Goal: Find specific page/section: Find specific page/section

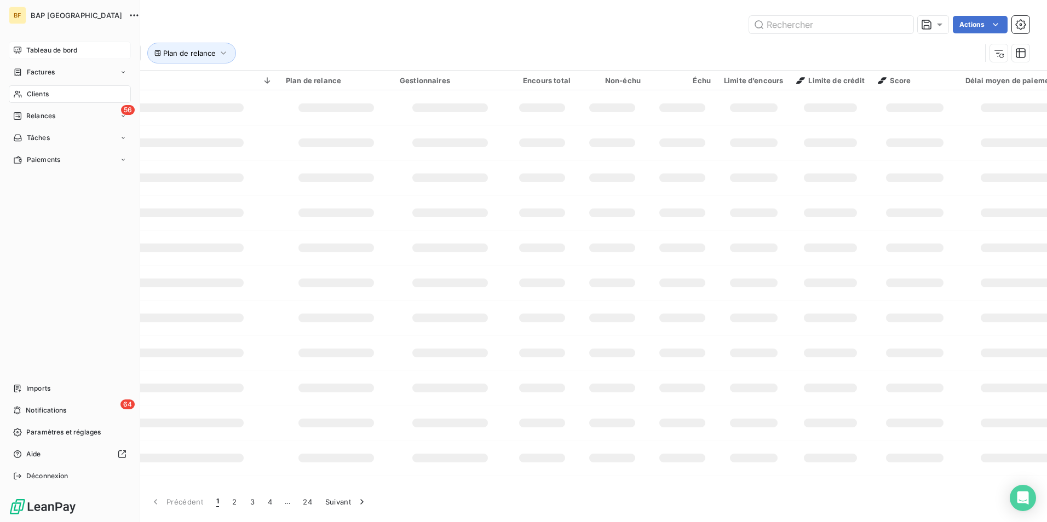
click at [21, 48] on icon at bounding box center [18, 50] width 8 height 7
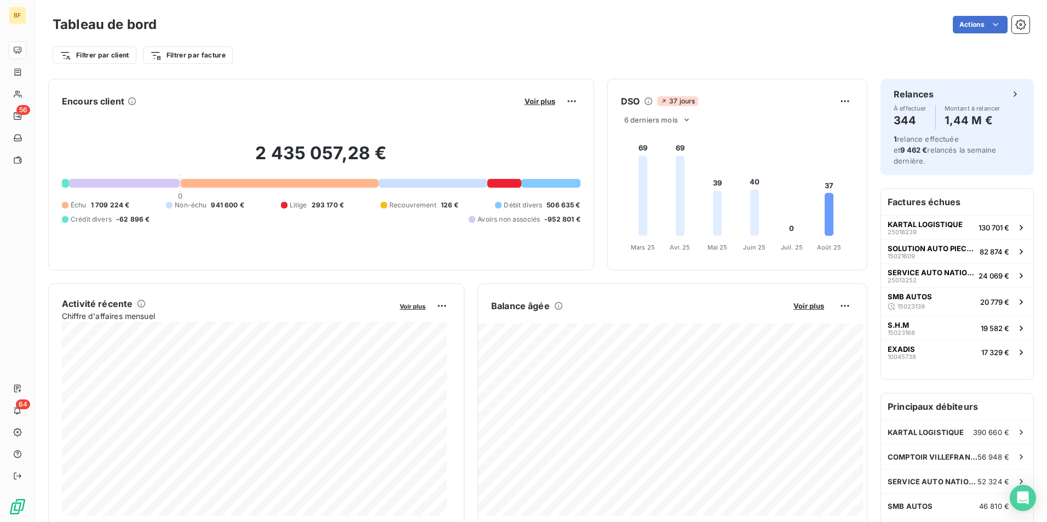
drag, startPoint x: 420, startPoint y: 28, endPoint x: 466, endPoint y: 0, distance: 54.5
click at [424, 24] on div "Actions" at bounding box center [599, 25] width 859 height 18
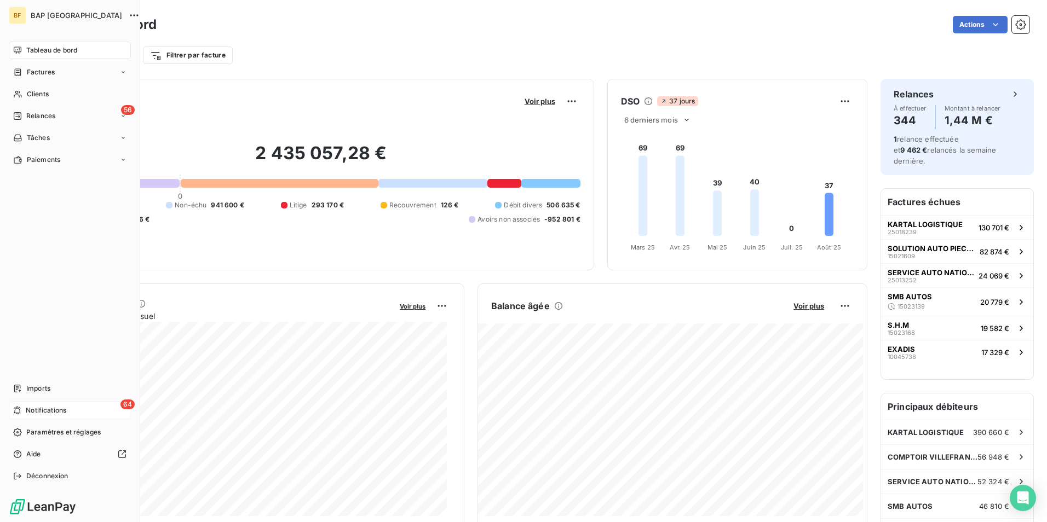
click at [85, 405] on div "64 Notifications" at bounding box center [70, 411] width 122 height 18
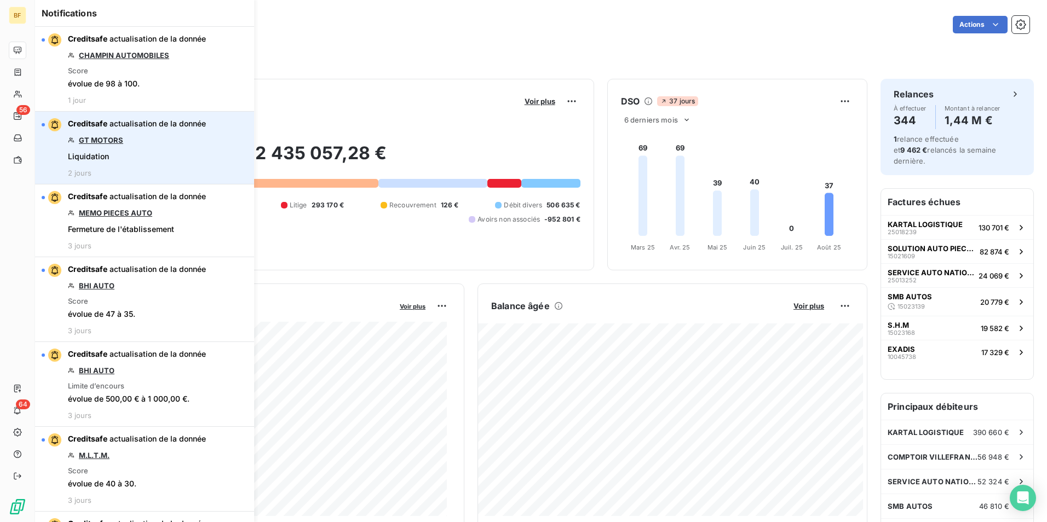
click at [105, 142] on link "GT MOTORS" at bounding box center [101, 140] width 44 height 9
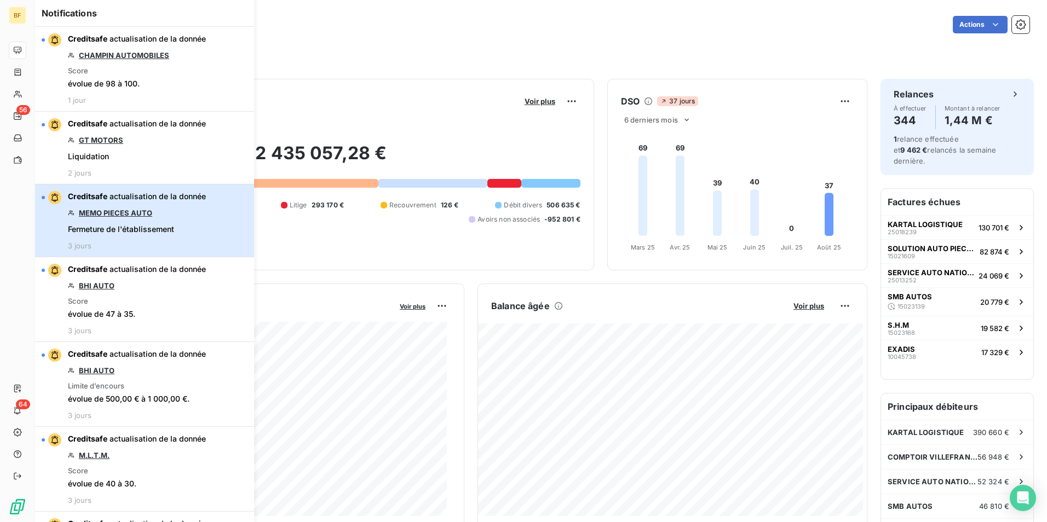
click at [165, 207] on div "Creditsafe actualisation de la donnée MEMO PIECES AUTO Fermeture de l'établisse…" at bounding box center [137, 220] width 138 height 59
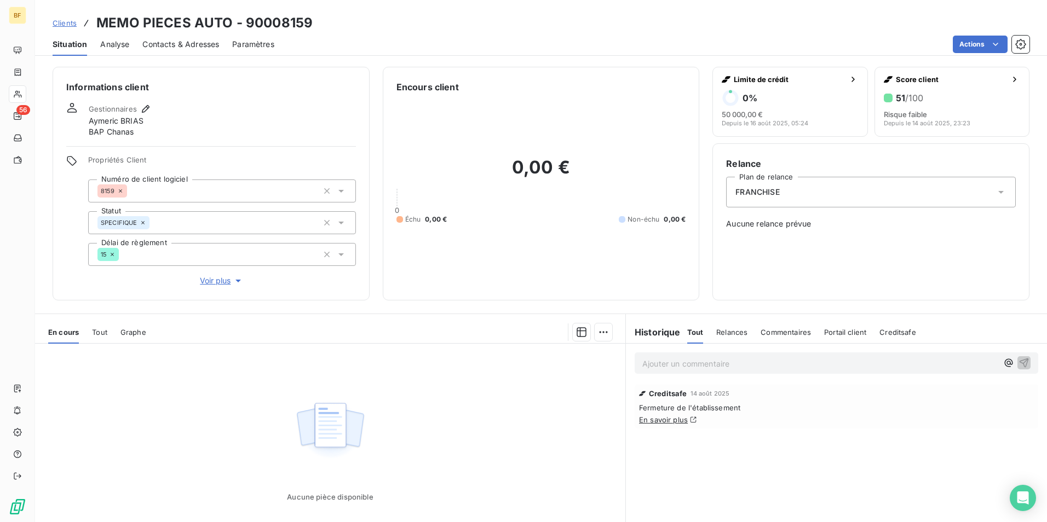
click at [423, 132] on div "0,00 € 0 Échu 0,00 € Non-échu 0,00 €" at bounding box center [541, 190] width 290 height 193
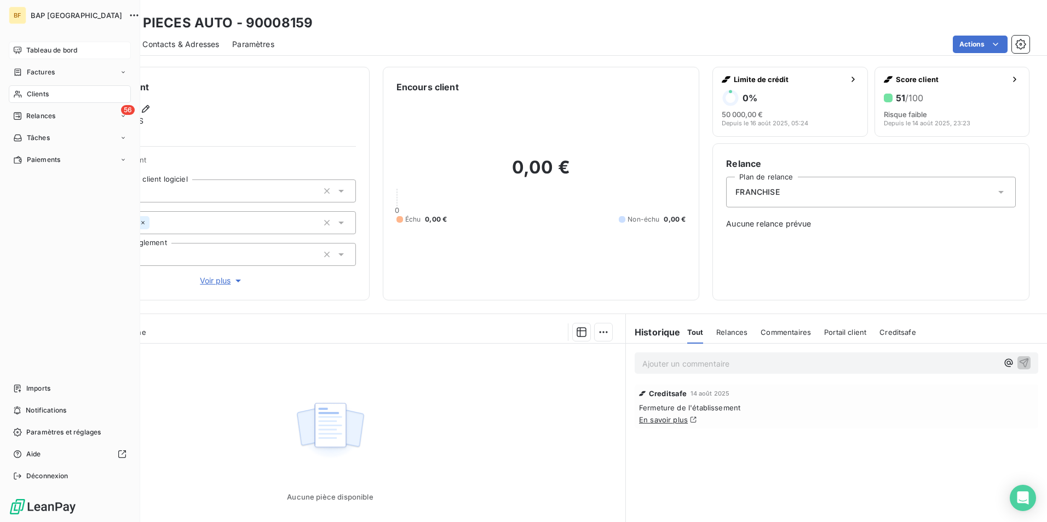
click at [32, 42] on div "Tableau de bord" at bounding box center [70, 51] width 122 height 18
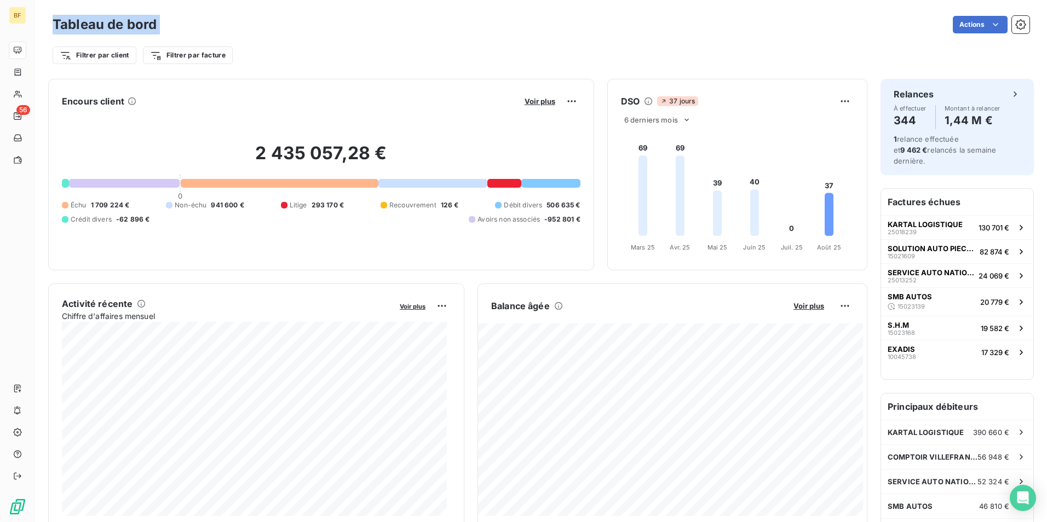
drag, startPoint x: 186, startPoint y: 26, endPoint x: 55, endPoint y: 32, distance: 130.4
click at [55, 32] on div "Tableau de bord Actions" at bounding box center [541, 24] width 977 height 23
drag, startPoint x: 55, startPoint y: 32, endPoint x: 258, endPoint y: 33, distance: 202.5
click at [258, 33] on div "Actions" at bounding box center [599, 25] width 859 height 18
drag, startPoint x: 145, startPoint y: 105, endPoint x: 55, endPoint y: 76, distance: 94.5
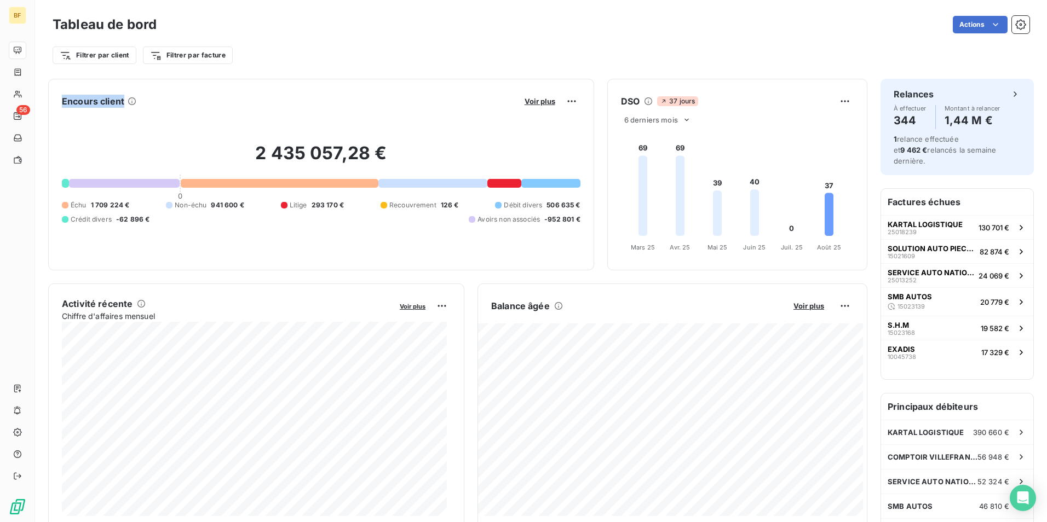
click at [229, 15] on div "Tableau de bord Actions" at bounding box center [541, 24] width 977 height 23
drag, startPoint x: 158, startPoint y: 21, endPoint x: 41, endPoint y: 21, distance: 117.7
click at [41, 21] on div "Tableau de bord Actions Filtrer par client Filtrer par facture" at bounding box center [541, 36] width 1012 height 72
click at [252, 14] on div "Tableau de bord Actions" at bounding box center [541, 24] width 977 height 23
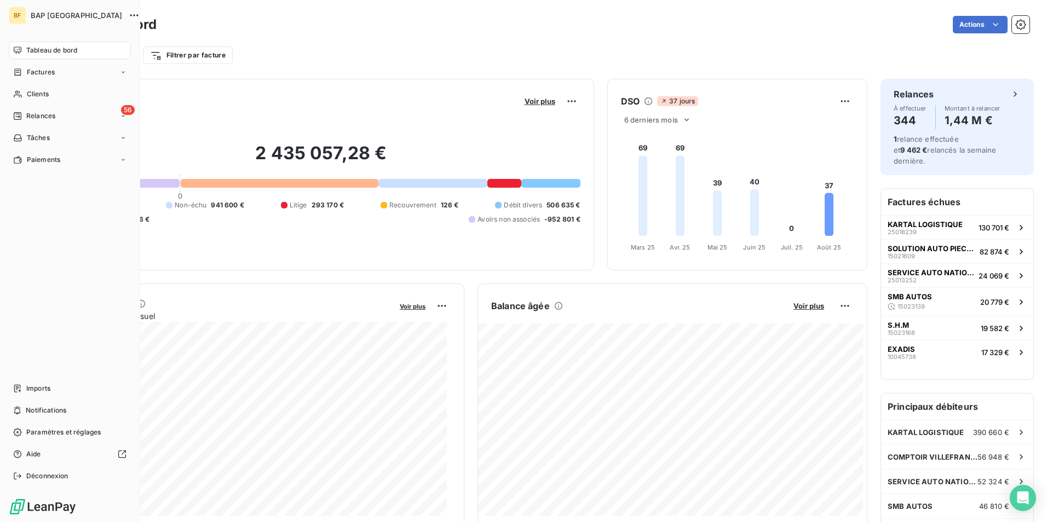
drag, startPoint x: 60, startPoint y: 48, endPoint x: 331, endPoint y: 17, distance: 272.7
click at [60, 48] on span "Tableau de bord" at bounding box center [51, 50] width 51 height 10
click at [48, 94] on span "Clients" at bounding box center [38, 94] width 22 height 10
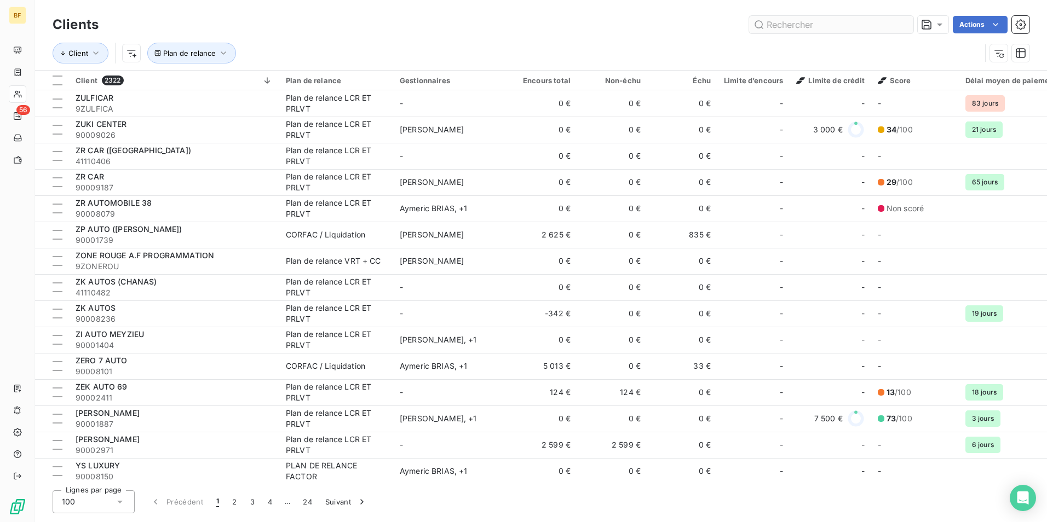
click at [804, 20] on input "text" at bounding box center [831, 25] width 164 height 18
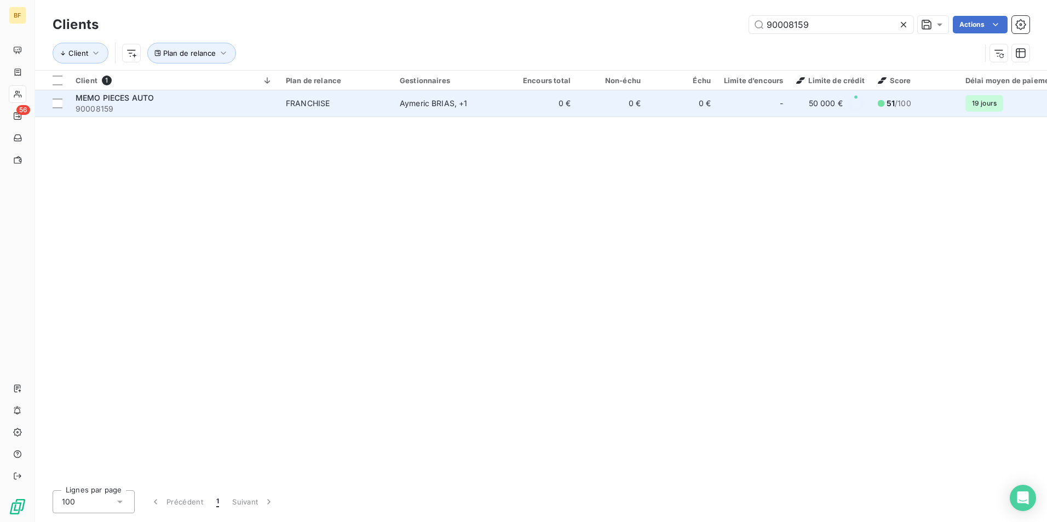
type input "90008159"
click at [148, 103] on span "90008159" at bounding box center [174, 108] width 197 height 11
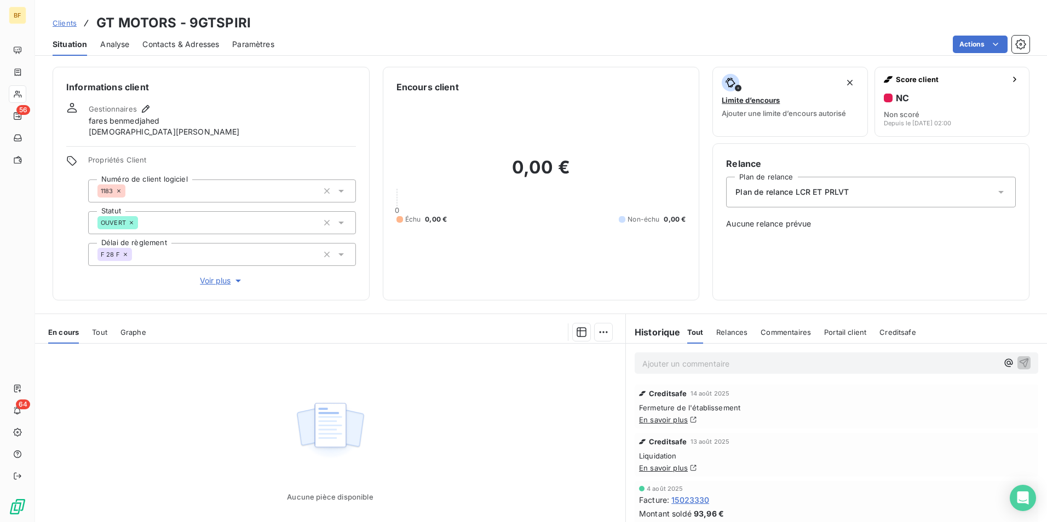
click at [674, 356] on div "Ajouter un commentaire ﻿" at bounding box center [819, 363] width 355 height 15
click at [682, 373] on div "Ajouter un commentaire ﻿" at bounding box center [835, 363] width 403 height 21
click at [688, 373] on div "Ajouter un commentaire ﻿" at bounding box center [835, 363] width 403 height 21
click at [691, 369] on p "Ajouter un commentaire ﻿" at bounding box center [819, 364] width 355 height 14
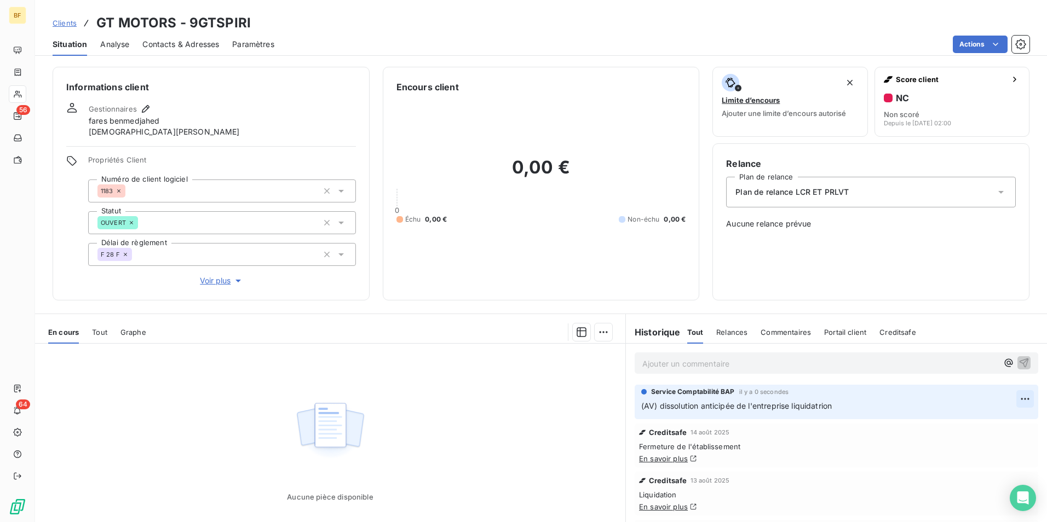
click at [1012, 394] on html "BF 56 64 Clients GT MOTORS - 9GTSPIRI Situation Analyse Contacts & Adresses Par…" at bounding box center [523, 261] width 1047 height 522
click at [979, 424] on div "Editer" at bounding box center [981, 423] width 61 height 18
drag, startPoint x: 842, startPoint y: 403, endPoint x: 792, endPoint y: 401, distance: 50.9
click at [792, 401] on p "(AV) dissolution anticipée de l'entreprise liquidatrion" at bounding box center [828, 406] width 375 height 13
click at [656, 404] on span "(AV) dissolution anticipée de l'entreprise" at bounding box center [715, 405] width 148 height 9
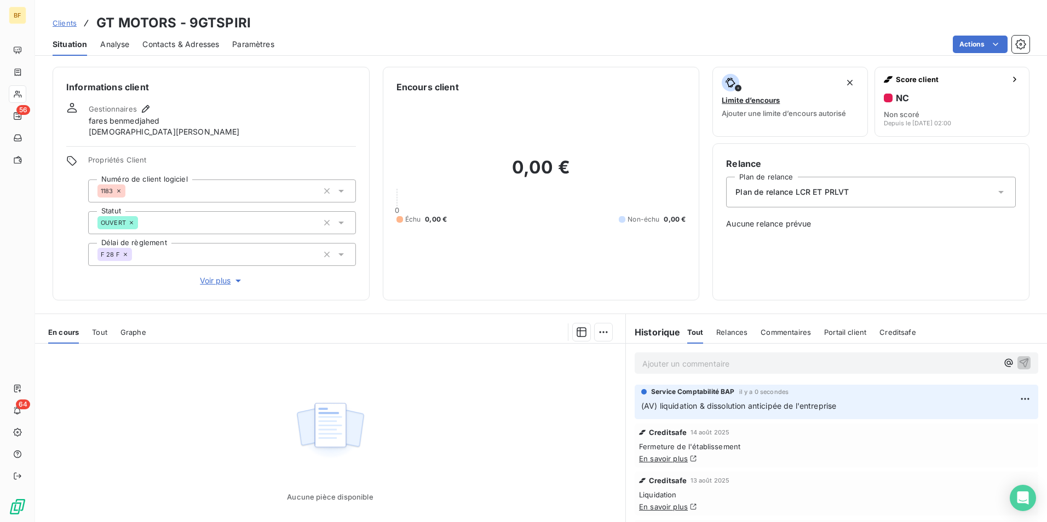
click at [605, 264] on div "0,00 € 0 Échu 0,00 € Non-échu 0,00 €" at bounding box center [541, 190] width 290 height 193
